Goal: Information Seeking & Learning: Learn about a topic

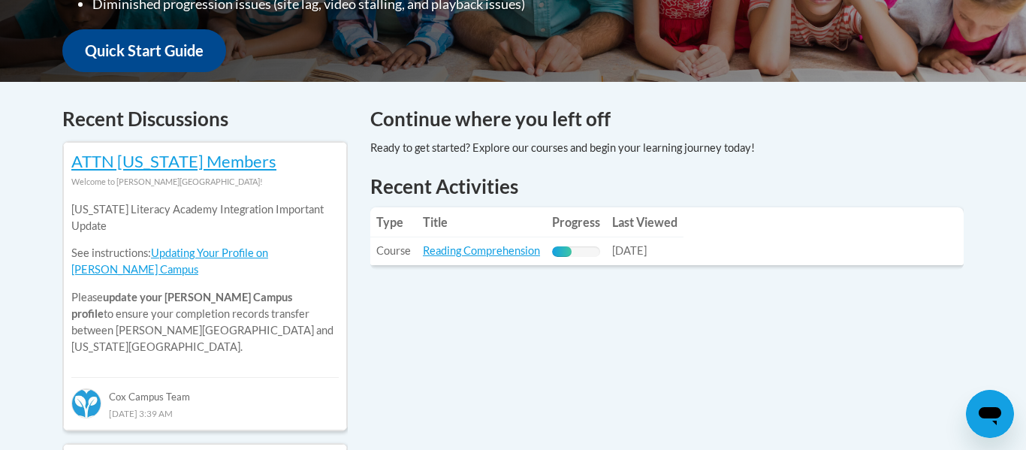
scroll to position [564, 0]
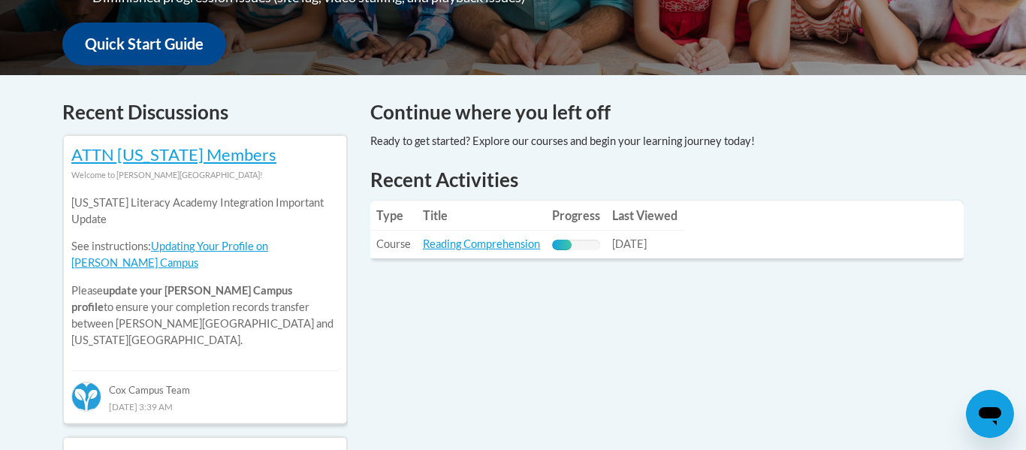
click at [512, 246] on link "Reading Comprehension" at bounding box center [481, 243] width 117 height 13
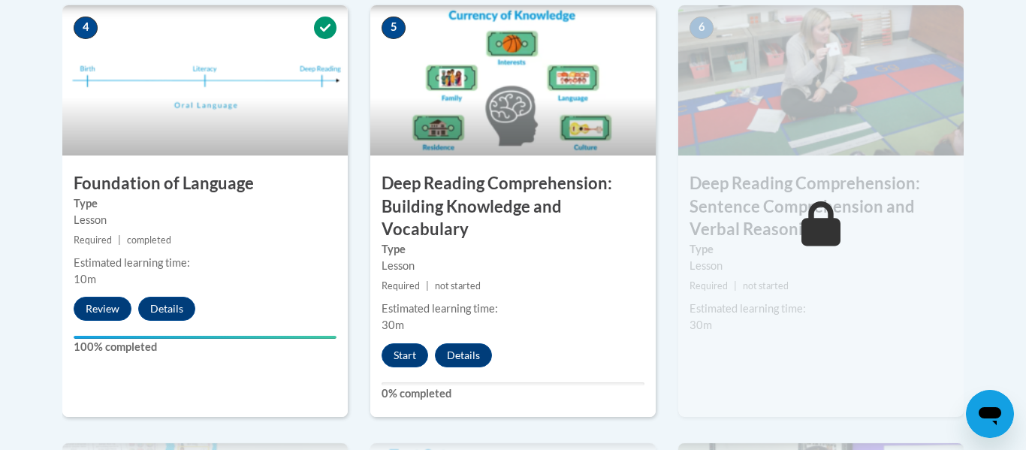
scroll to position [930, 0]
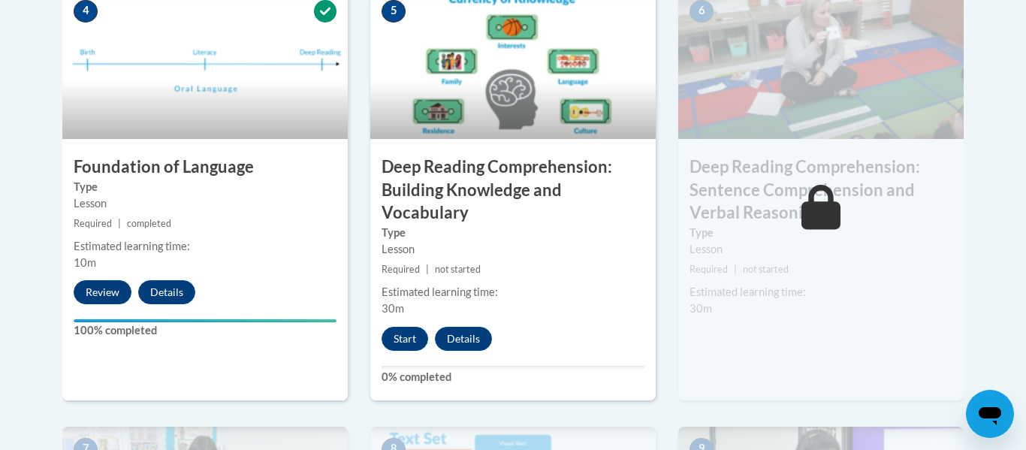
drag, startPoint x: 1025, startPoint y: 36, endPoint x: 1025, endPoint y: 224, distance: 187.8
click at [407, 331] on button "Start" at bounding box center [405, 339] width 47 height 24
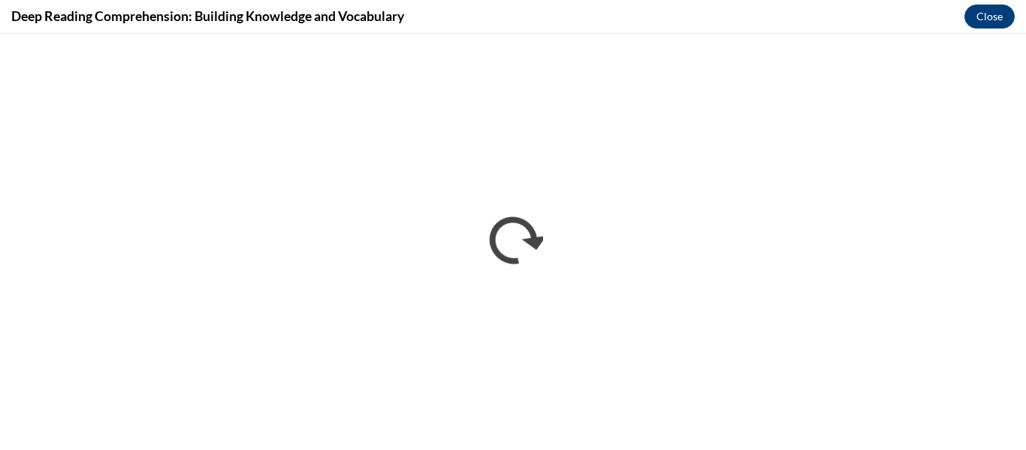
scroll to position [0, 0]
click at [982, 20] on button "Close" at bounding box center [990, 17] width 50 height 24
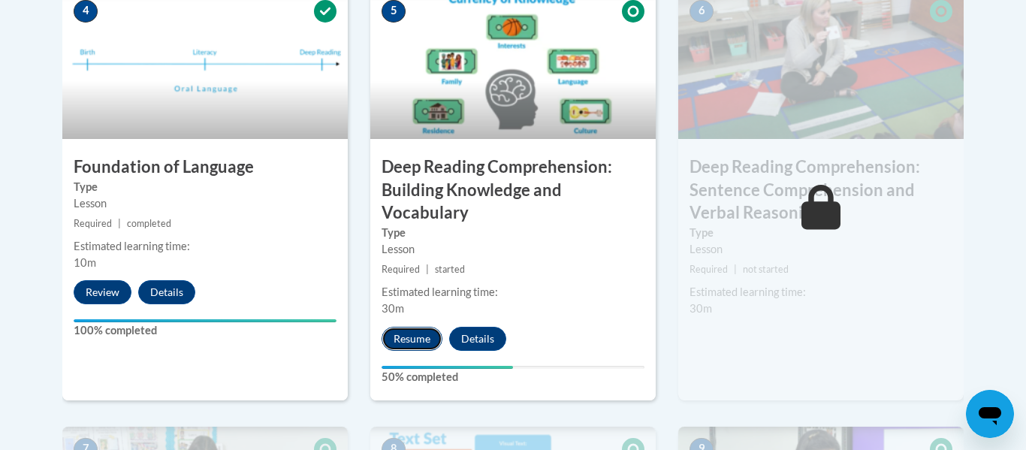
click at [420, 336] on button "Resume" at bounding box center [412, 339] width 61 height 24
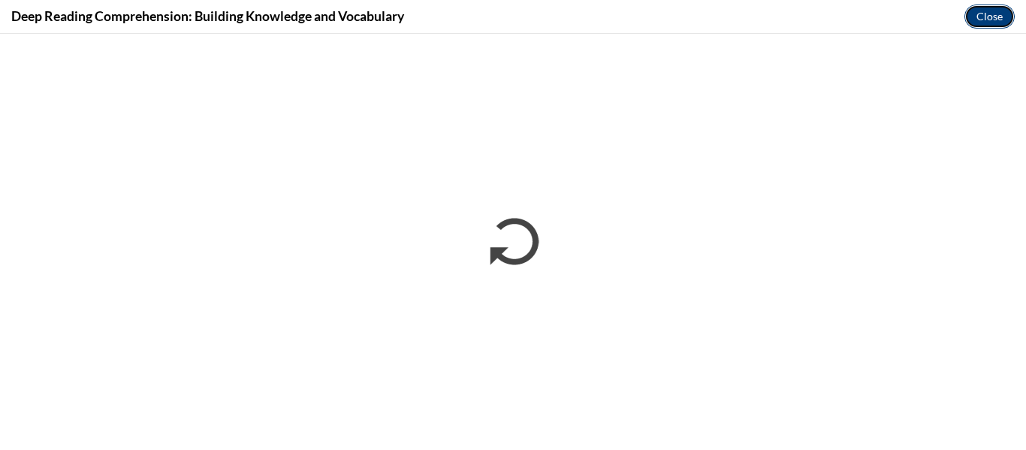
click at [978, 19] on button "Close" at bounding box center [990, 17] width 50 height 24
